Goal: Information Seeking & Learning: Understand process/instructions

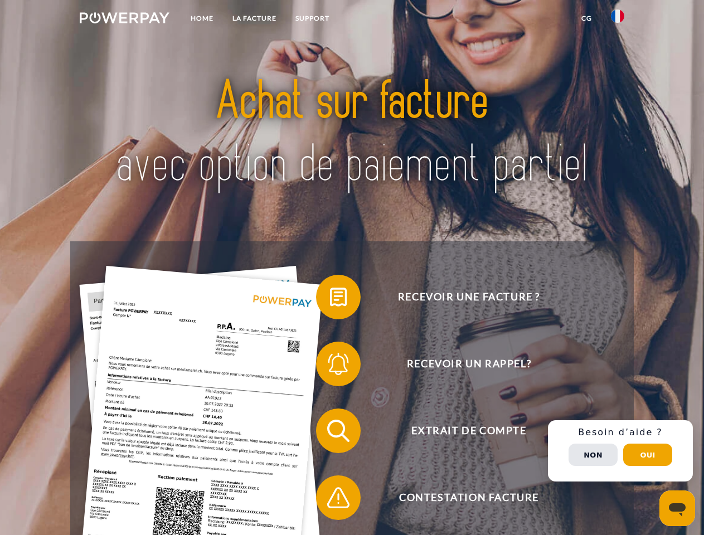
click at [124, 20] on img at bounding box center [125, 17] width 90 height 11
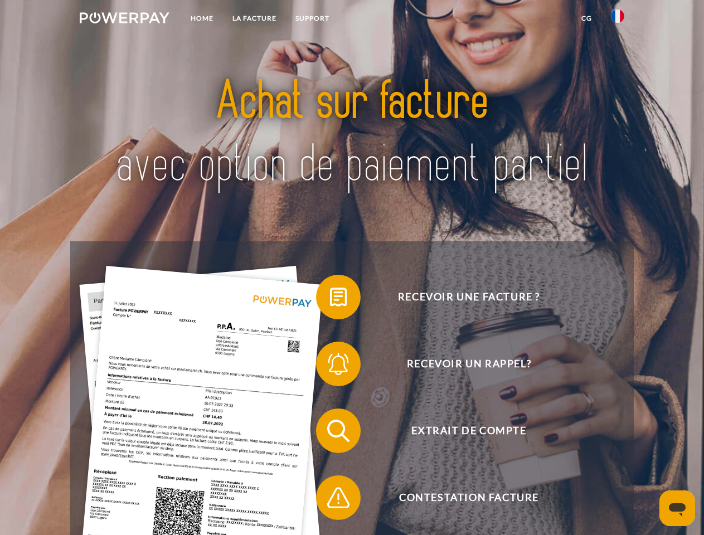
click at [617, 20] on img at bounding box center [617, 15] width 13 height 13
click at [586, 18] on link "CG" at bounding box center [587, 18] width 30 height 20
click at [330, 299] on span at bounding box center [322, 297] width 56 height 56
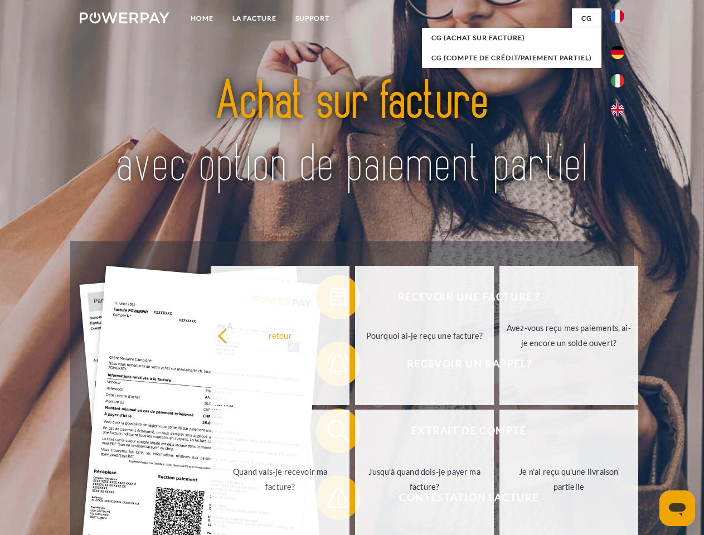
click at [330, 366] on div "Recevoir une facture ? Recevoir un rappel? Extrait de compte retour" at bounding box center [351, 464] width 563 height 446
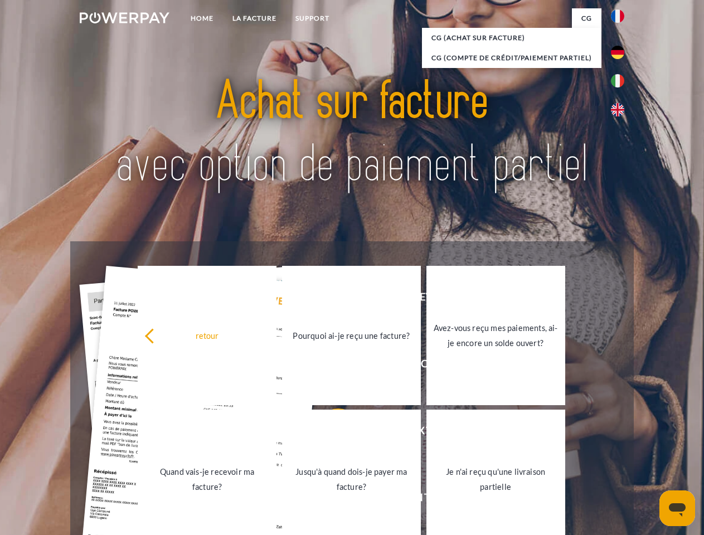
click at [330, 433] on link "Jusqu'à quand dois-je payer ma facture?" at bounding box center [351, 479] width 139 height 139
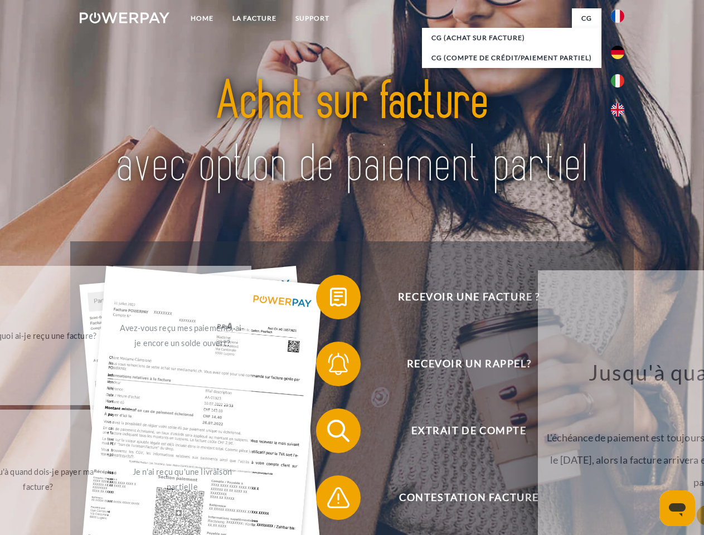
click at [330, 500] on span at bounding box center [322, 498] width 56 height 56
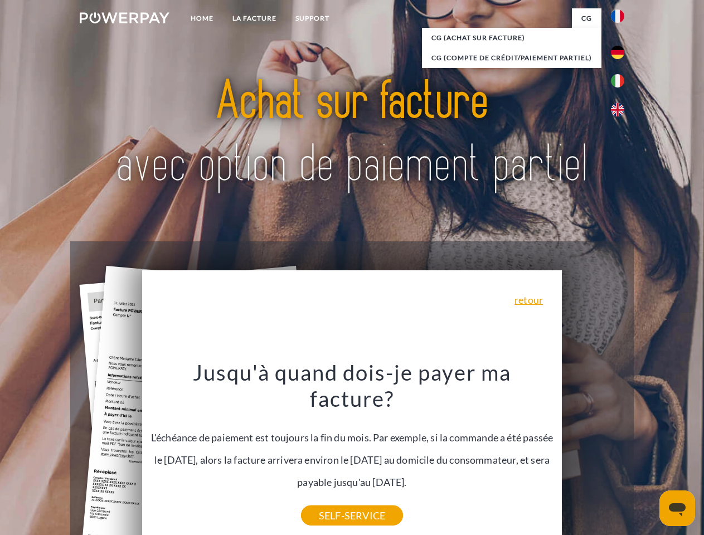
click at [620, 451] on div "Recevoir une facture ? Recevoir un rappel? Extrait de compte retour" at bounding box center [351, 464] width 563 height 446
click at [593, 453] on span "Extrait de compte" at bounding box center [468, 430] width 273 height 45
click at [647, 455] on header "Home LA FACTURE Support" at bounding box center [352, 384] width 704 height 769
